Goal: Task Accomplishment & Management: Complete application form

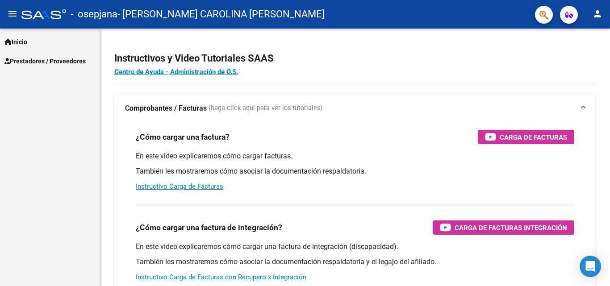
click at [59, 58] on span "Prestadores / Proveedores" at bounding box center [44, 61] width 81 height 10
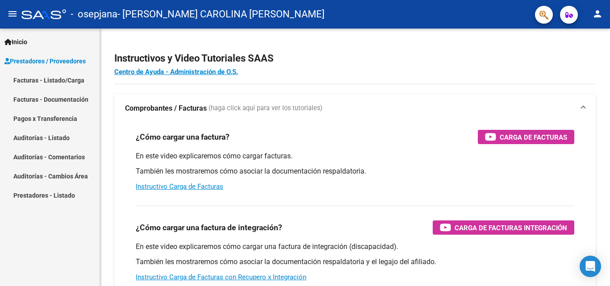
click at [61, 84] on link "Facturas - Listado/Carga" at bounding box center [50, 80] width 100 height 19
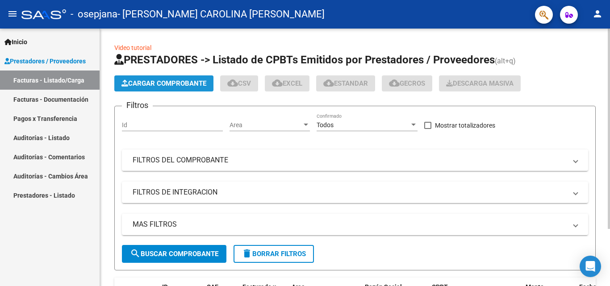
click at [160, 83] on span "Cargar Comprobante" at bounding box center [164, 84] width 85 height 8
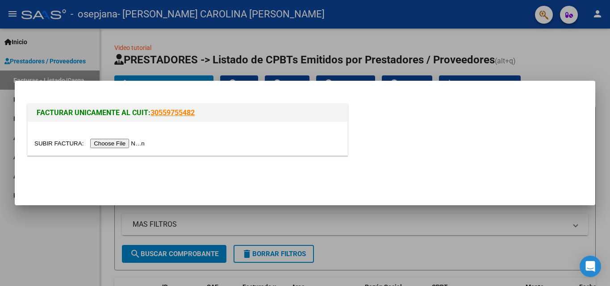
click at [127, 144] on input "file" at bounding box center [90, 143] width 113 height 9
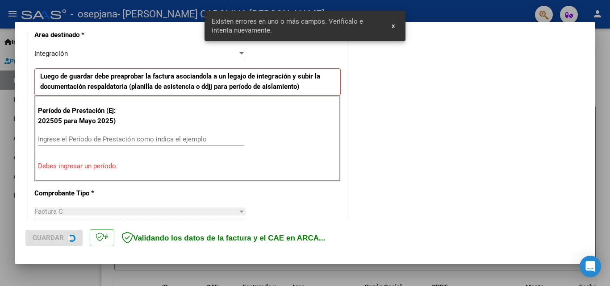
scroll to position [201, 0]
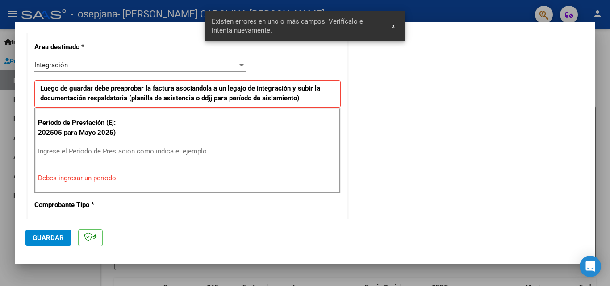
click at [97, 147] on input "Ingrese el Período de Prestación como indica el ejemplo" at bounding box center [141, 151] width 206 height 8
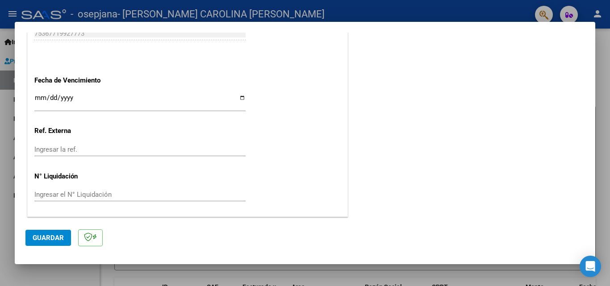
scroll to position [555, 0]
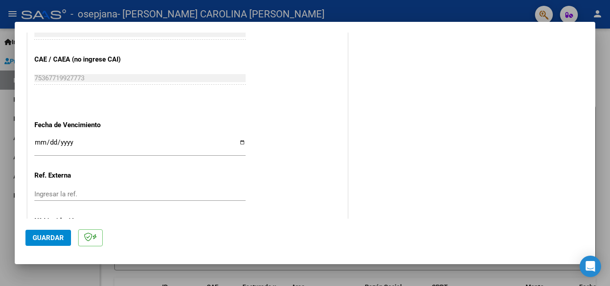
type input "202508"
click at [103, 144] on input "Ingresar la fecha" at bounding box center [139, 146] width 211 height 14
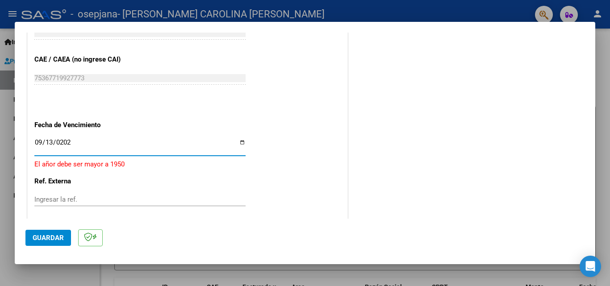
type input "[DATE]"
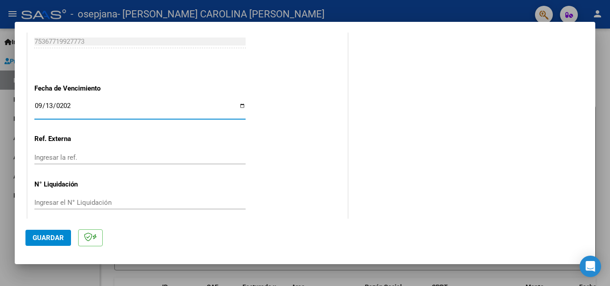
scroll to position [600, 0]
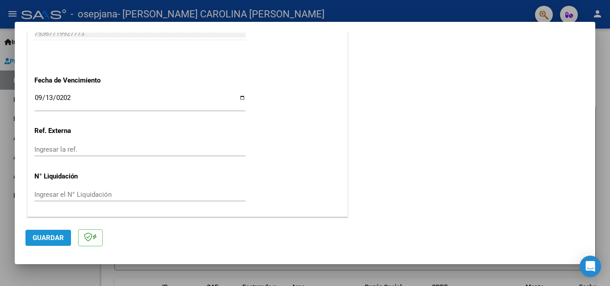
click at [61, 242] on span "Guardar" at bounding box center [48, 238] width 31 height 8
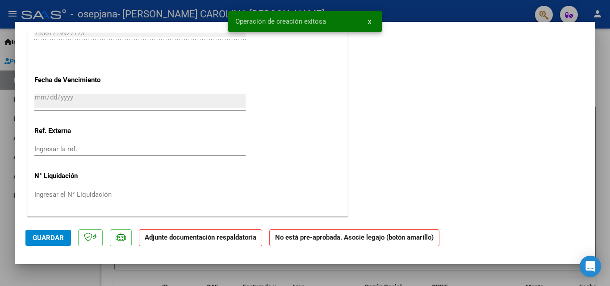
scroll to position [0, 0]
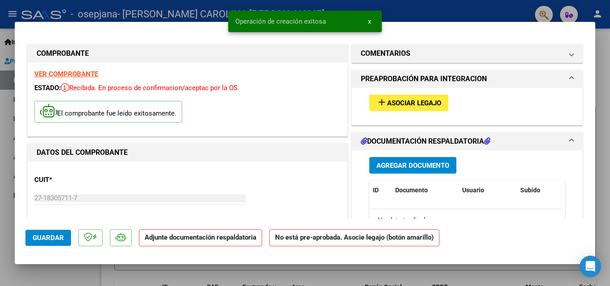
click at [429, 168] on span "Agregar Documento" at bounding box center [413, 166] width 73 height 8
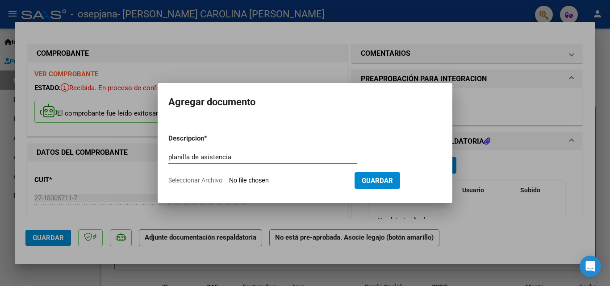
type input "planilla de asistencia"
click at [307, 174] on form "Descripcion * planilla de asistencia Escriba aquí una descripcion Seleccionar A…" at bounding box center [304, 159] width 273 height 65
click at [284, 180] on input "Seleccionar Archivo" at bounding box center [288, 181] width 118 height 8
type input "C:\fakepath\planilla [PERSON_NAME].pdf"
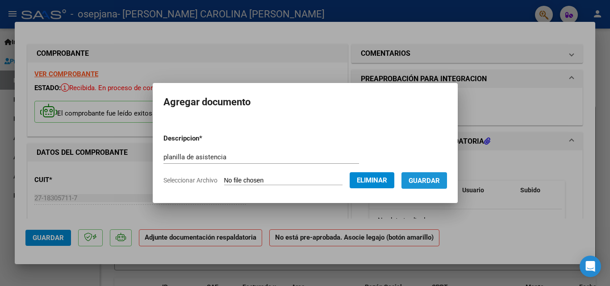
click at [447, 176] on button "Guardar" at bounding box center [425, 180] width 46 height 17
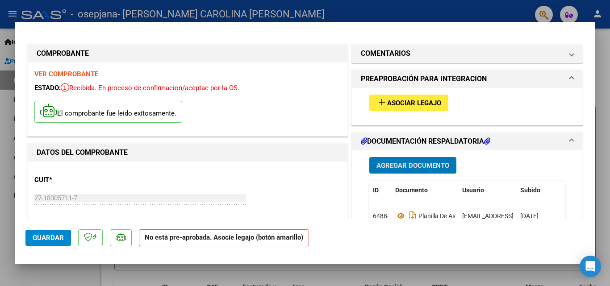
click at [603, 108] on div at bounding box center [305, 143] width 610 height 286
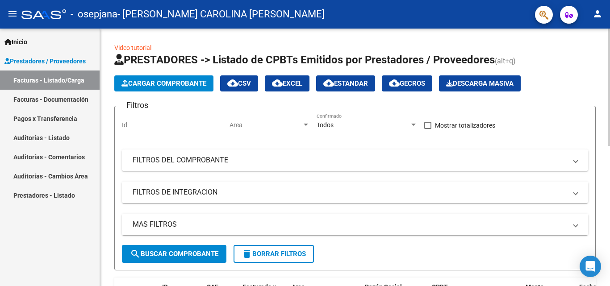
click at [156, 82] on span "Cargar Comprobante" at bounding box center [164, 84] width 85 height 8
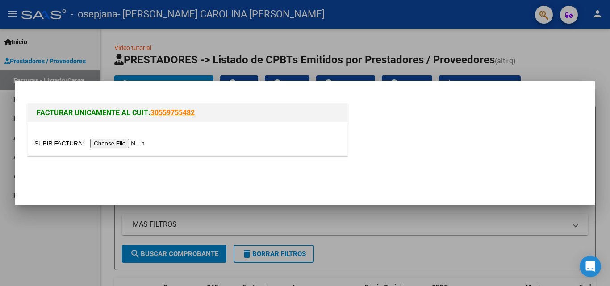
click at [130, 142] on input "file" at bounding box center [90, 143] width 113 height 9
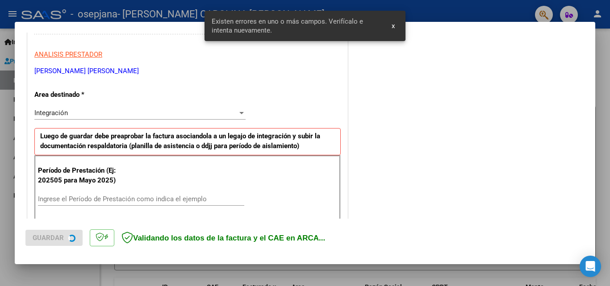
scroll to position [218, 0]
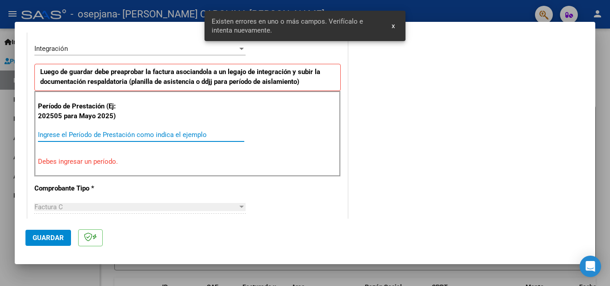
click at [103, 137] on input "Ingrese el Período de Prestación como indica el ejemplo" at bounding box center [141, 135] width 206 height 8
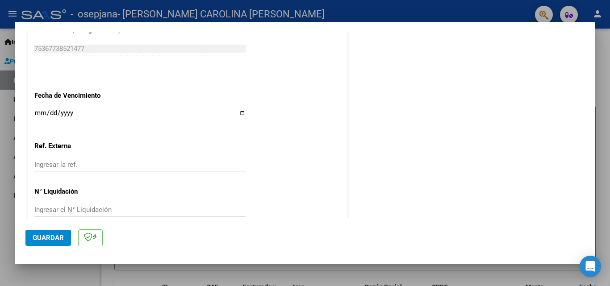
scroll to position [600, 0]
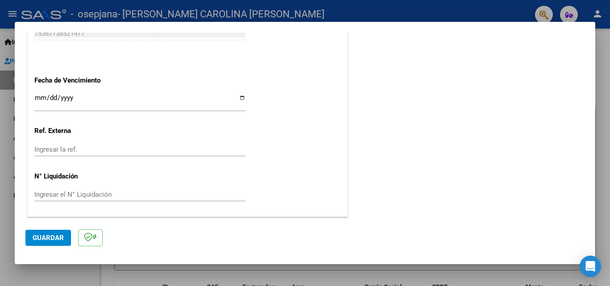
type input "202508"
click at [45, 100] on input "Ingresar la fecha" at bounding box center [139, 101] width 211 height 14
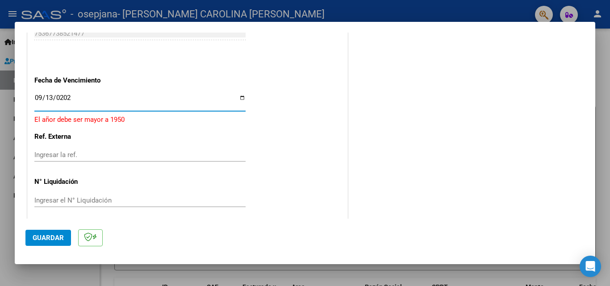
type input "[DATE]"
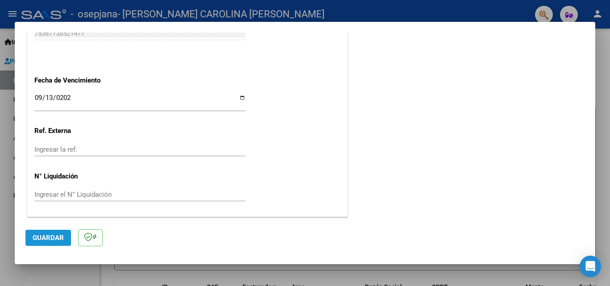
click at [68, 233] on button "Guardar" at bounding box center [48, 238] width 46 height 16
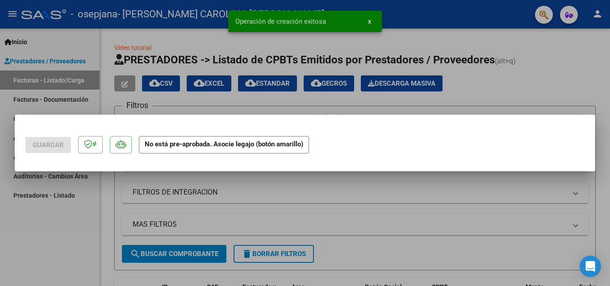
scroll to position [0, 0]
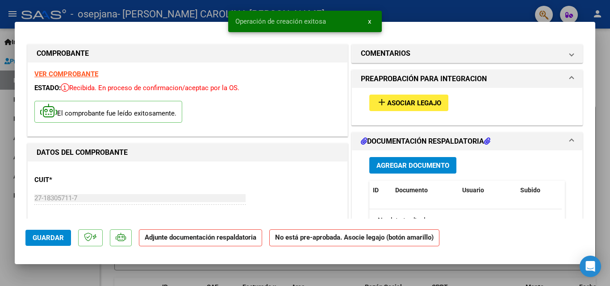
click at [400, 163] on span "Agregar Documento" at bounding box center [413, 166] width 73 height 8
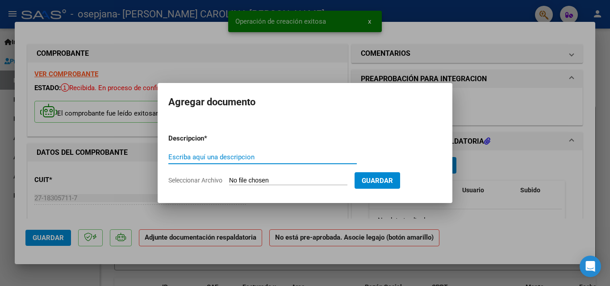
click at [270, 154] on input "Escriba aquí una descripcion" at bounding box center [262, 157] width 189 height 8
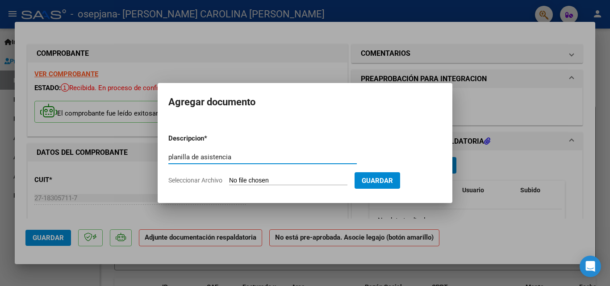
type input "planilla de asistencia"
click at [273, 176] on form "Descripcion * planilla de asistencia Escriba aquí una descripcion Seleccionar A…" at bounding box center [304, 159] width 273 height 65
click at [277, 182] on input "Seleccionar Archivo" at bounding box center [288, 181] width 118 height 8
type input "C:\fakepath\planilla [PERSON_NAME].pdf"
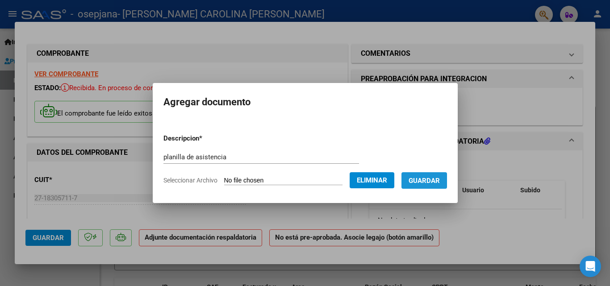
click at [440, 181] on span "Guardar" at bounding box center [424, 181] width 31 height 8
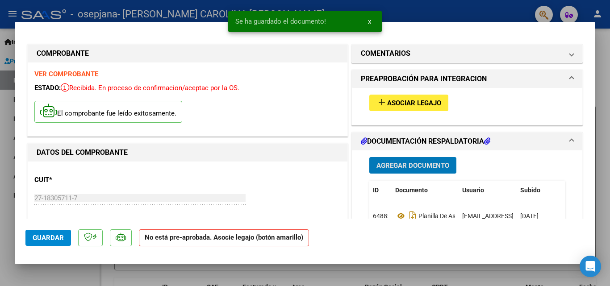
click at [600, 86] on div at bounding box center [305, 143] width 610 height 286
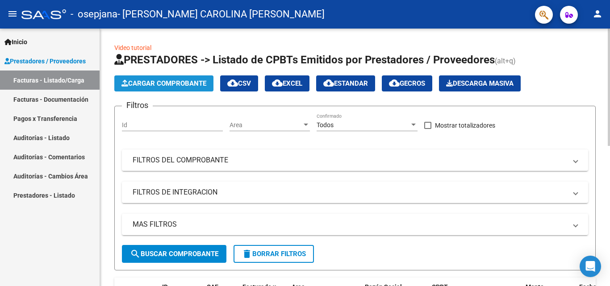
click at [159, 84] on span "Cargar Comprobante" at bounding box center [164, 84] width 85 height 8
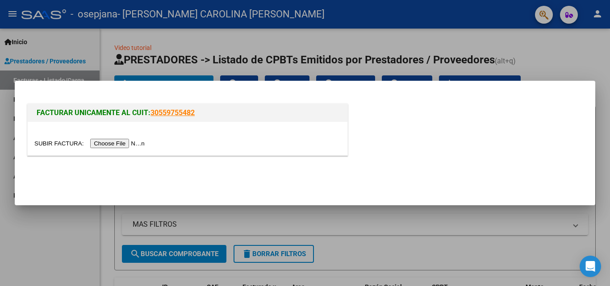
click at [134, 142] on input "file" at bounding box center [90, 143] width 113 height 9
click at [111, 140] on input "file" at bounding box center [90, 143] width 113 height 9
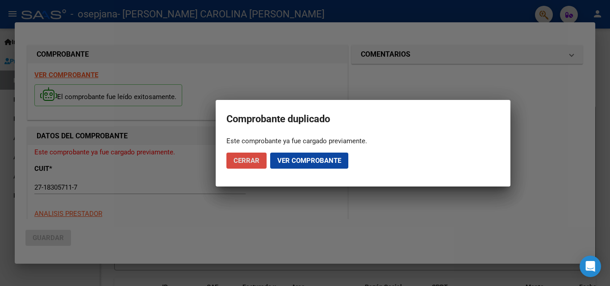
click at [249, 165] on button "Cerrar" at bounding box center [247, 161] width 40 height 16
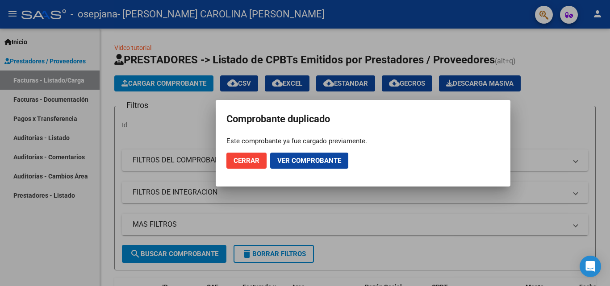
click at [249, 165] on button "Cerrar" at bounding box center [247, 161] width 40 height 16
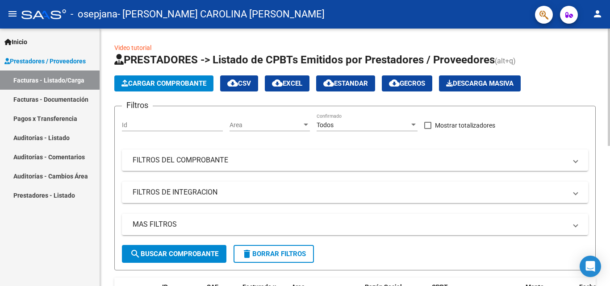
click at [151, 87] on span "Cargar Comprobante" at bounding box center [164, 84] width 85 height 8
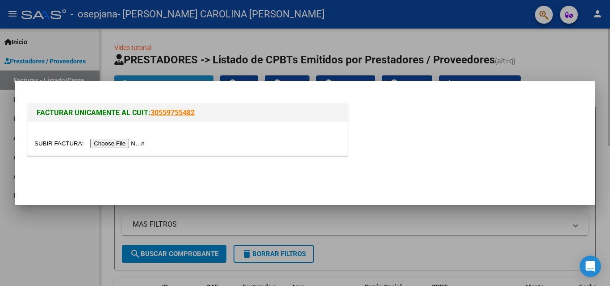
click at [151, 87] on div "FACTURAR UNICAMENTE AL CUIT: 30559755482" at bounding box center [305, 143] width 581 height 125
click at [112, 142] on input "file" at bounding box center [90, 143] width 113 height 9
drag, startPoint x: 567, startPoint y: 50, endPoint x: 562, endPoint y: 55, distance: 6.3
click at [567, 51] on div at bounding box center [305, 143] width 610 height 286
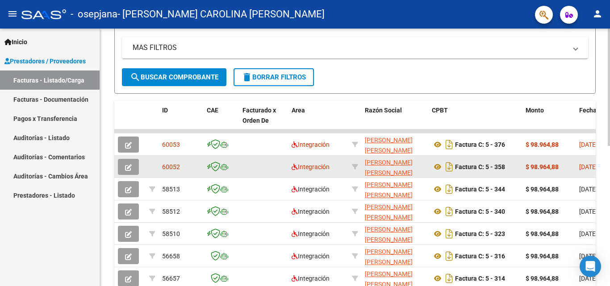
scroll to position [179, 0]
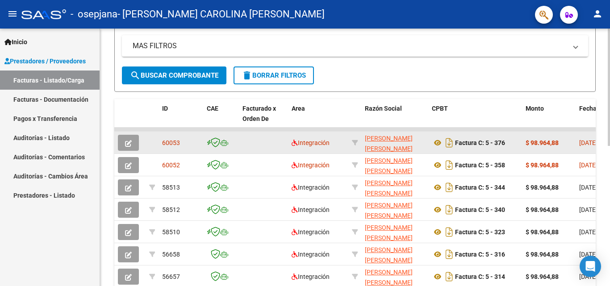
click at [340, 146] on div "Integración" at bounding box center [318, 143] width 53 height 10
click at [125, 138] on button "button" at bounding box center [128, 143] width 21 height 16
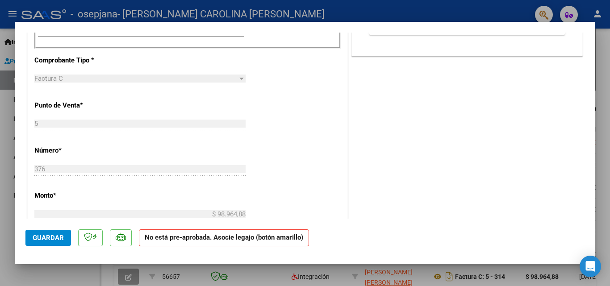
scroll to position [313, 0]
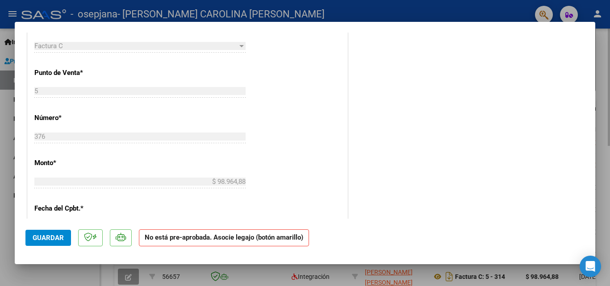
click at [599, 53] on div at bounding box center [305, 143] width 610 height 286
type input "$ 0,00"
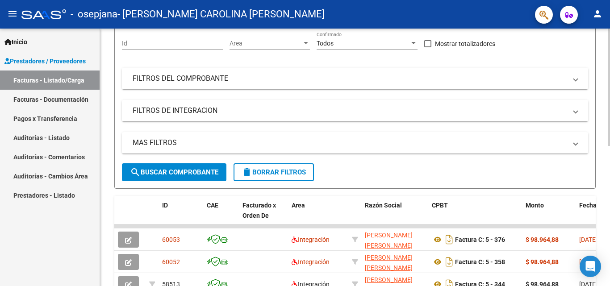
scroll to position [45, 0]
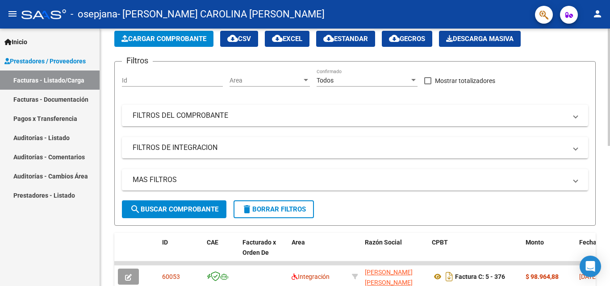
click at [179, 34] on button "Cargar Comprobante" at bounding box center [163, 39] width 99 height 16
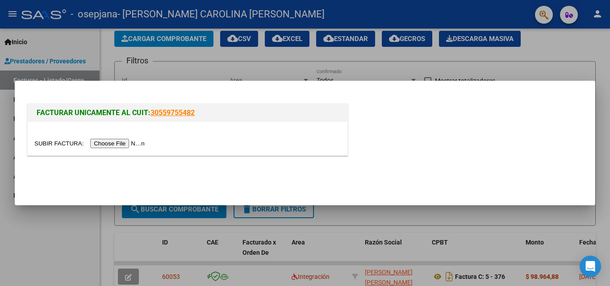
click at [141, 143] on input "file" at bounding box center [90, 143] width 113 height 9
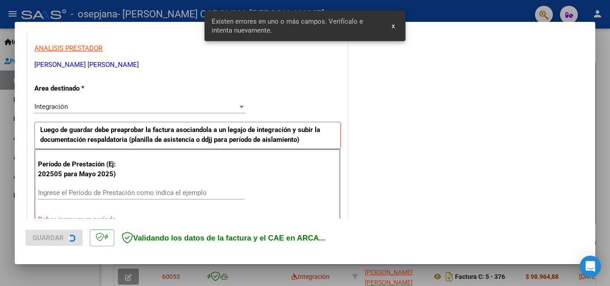
scroll to position [201, 0]
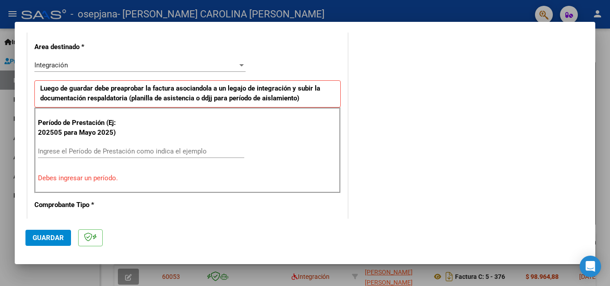
click at [119, 148] on input "Ingrese el Período de Prestación como indica el ejemplo" at bounding box center [141, 151] width 206 height 8
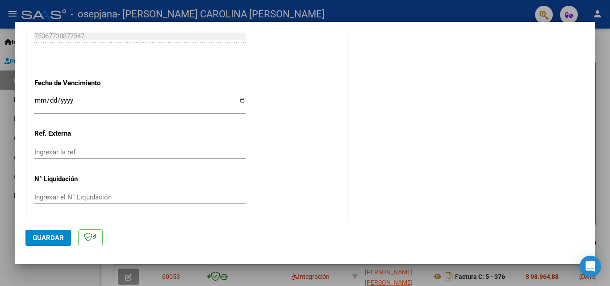
scroll to position [600, 0]
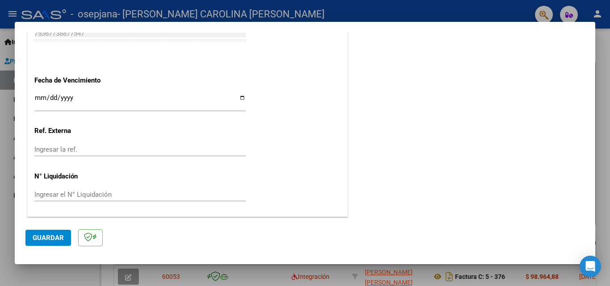
type input "202508"
click at [86, 96] on input "Ingresar la fecha" at bounding box center [139, 101] width 211 height 14
type input "[DATE]"
click at [40, 99] on input "Ingresar la fecha" at bounding box center [139, 101] width 211 height 14
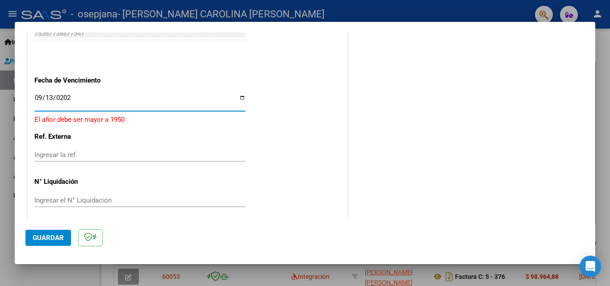
type input "[DATE]"
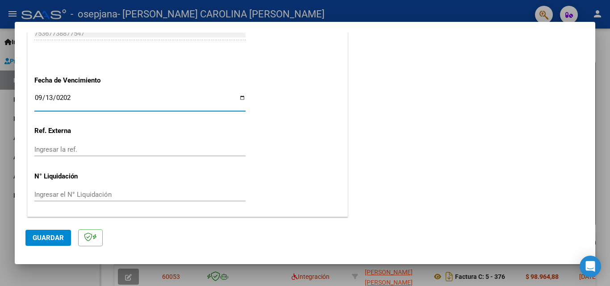
click at [43, 237] on span "Guardar" at bounding box center [48, 238] width 31 height 8
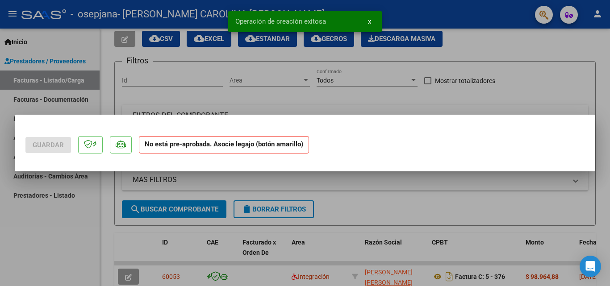
scroll to position [0, 0]
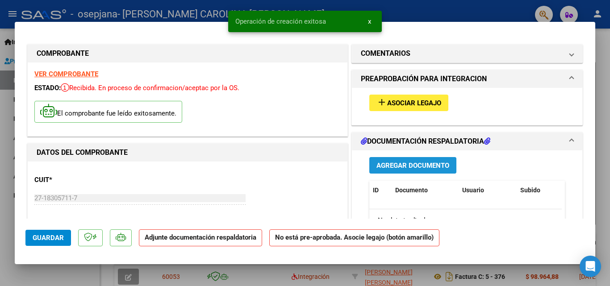
click at [387, 170] on span "Agregar Documento" at bounding box center [413, 166] width 73 height 8
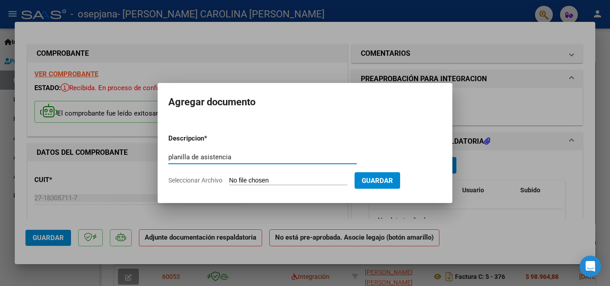
type input "planilla de asistencia"
click at [286, 179] on input "Seleccionar Archivo" at bounding box center [288, 181] width 118 height 8
type input "C:\fakepath\planilla agosto.pdf"
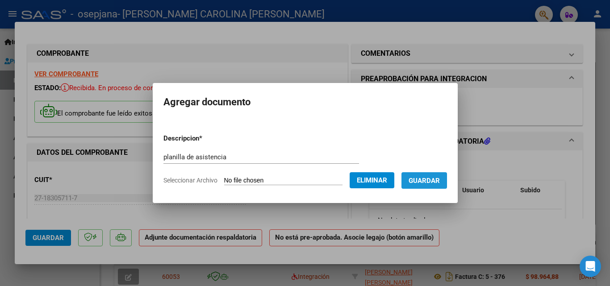
click at [434, 183] on span "Guardar" at bounding box center [424, 181] width 31 height 8
